Goal: Transaction & Acquisition: Purchase product/service

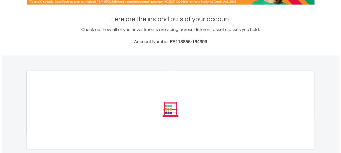
scroll to position [142, 0]
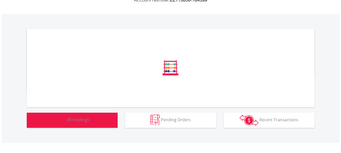
click at [88, 123] on button "Holdings All Holdings" at bounding box center [72, 120] width 91 height 15
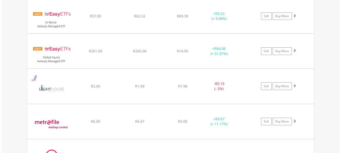
scroll to position [477, 0]
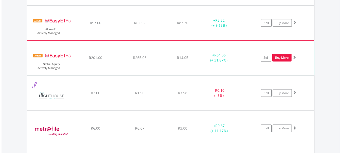
click at [281, 57] on link "Buy More" at bounding box center [281, 58] width 19 height 8
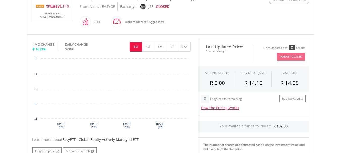
scroll to position [177, 0]
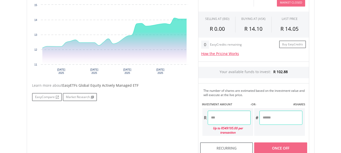
click at [221, 118] on input "number" at bounding box center [229, 118] width 43 height 14
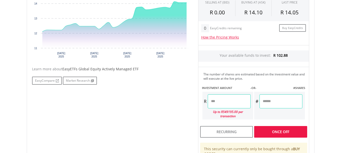
scroll to position [202, 0]
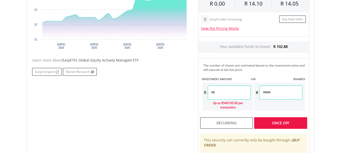
type input "******"
click at [276, 118] on div "Last Updated Price: 15-min. Delay* Price Update Cost: 0 Credits Market Closed S…" at bounding box center [253, 74] width 119 height 229
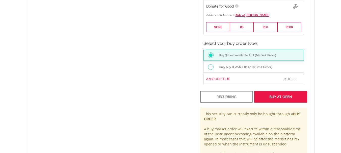
scroll to position [353, 0]
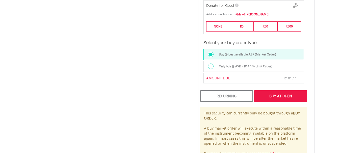
click at [279, 91] on div "Buy At Open" at bounding box center [280, 96] width 53 height 12
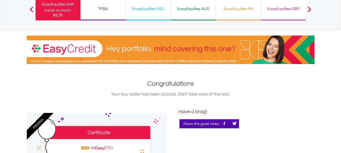
scroll to position [25, 0]
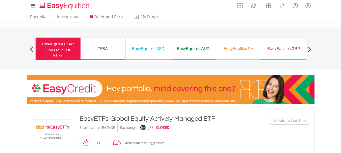
scroll to position [2, 0]
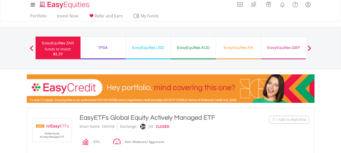
click at [104, 48] on div "TFSA" at bounding box center [103, 47] width 39 height 7
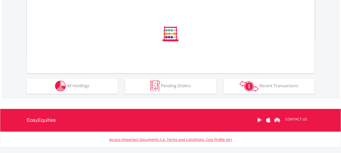
scroll to position [177, 0]
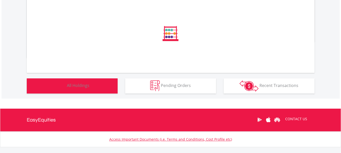
click at [80, 80] on button "Holdings All Holdings" at bounding box center [72, 85] width 91 height 15
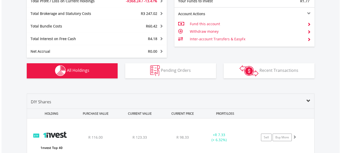
scroll to position [394, 0]
